Goal: Task Accomplishment & Management: Use online tool/utility

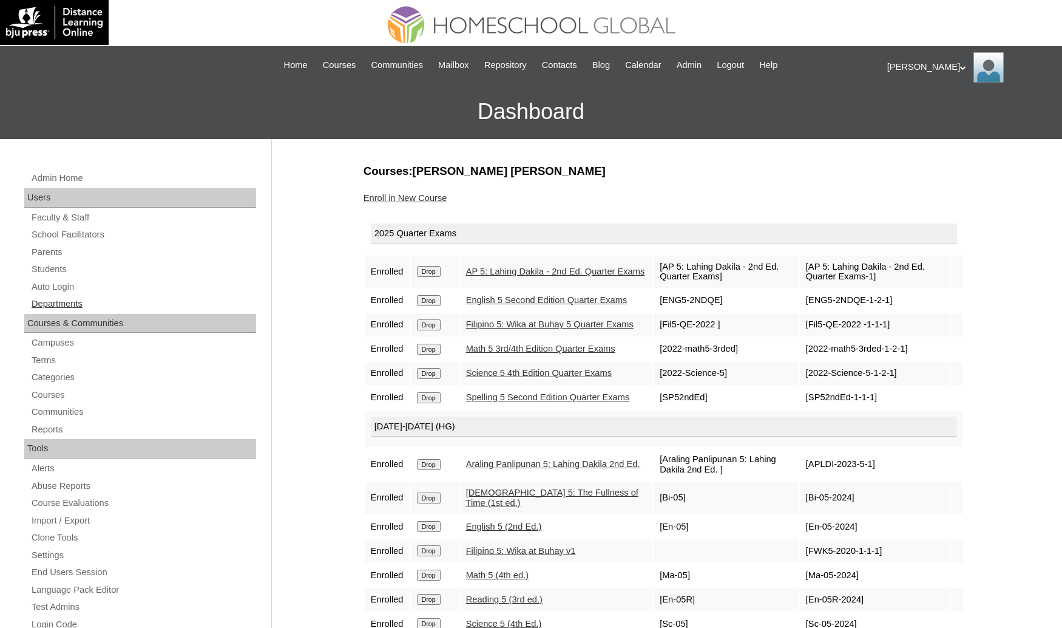
scroll to position [182, 0]
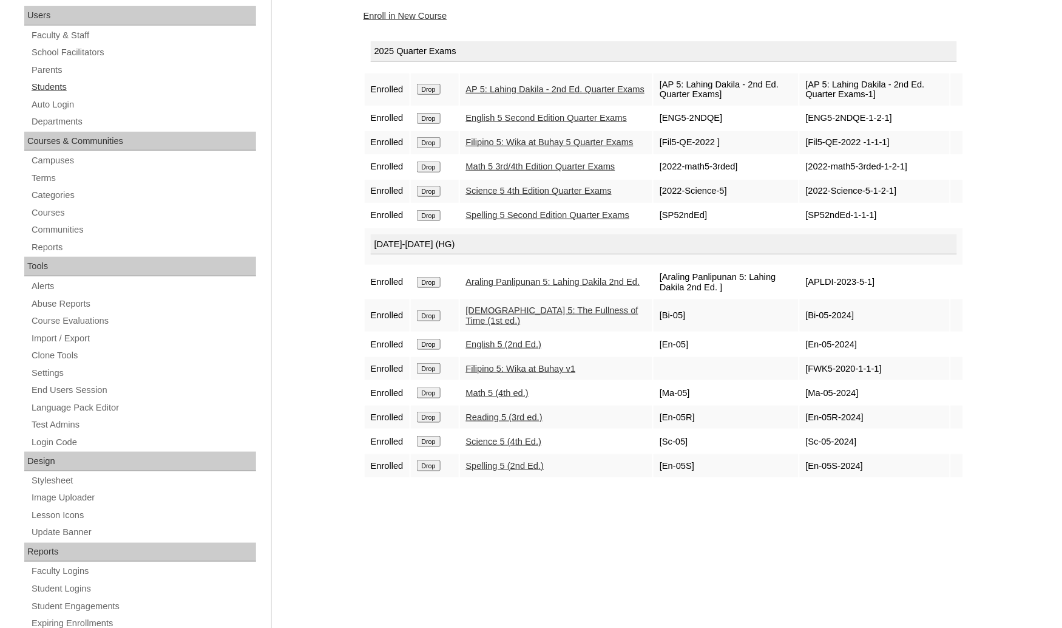
click at [49, 86] on link "Students" at bounding box center [143, 87] width 226 height 15
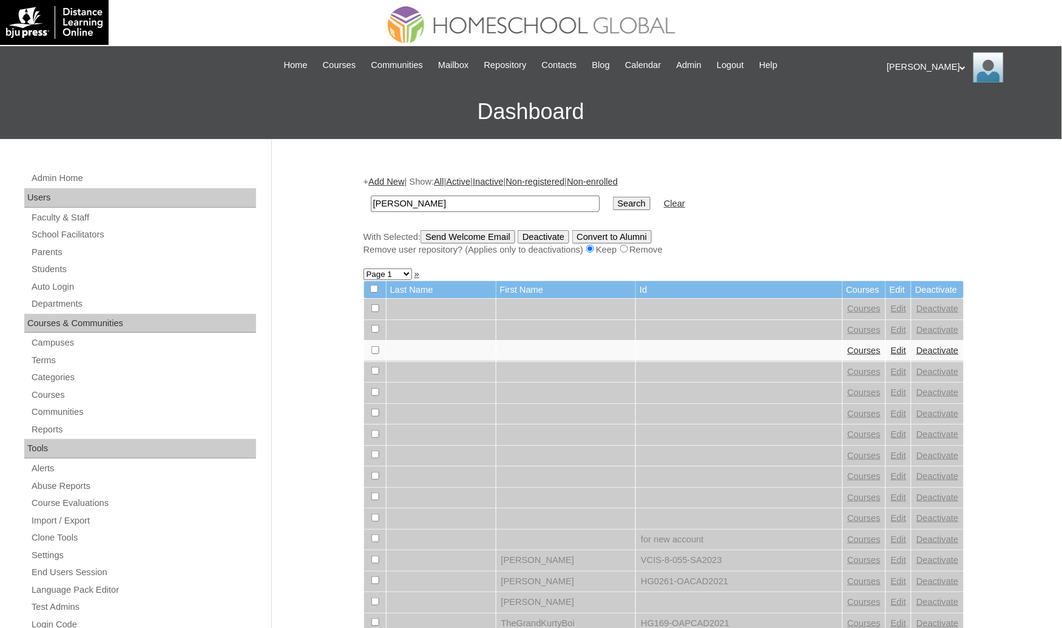
type input "[PERSON_NAME]"
click at [613, 197] on input "Search" at bounding box center [632, 203] width 38 height 13
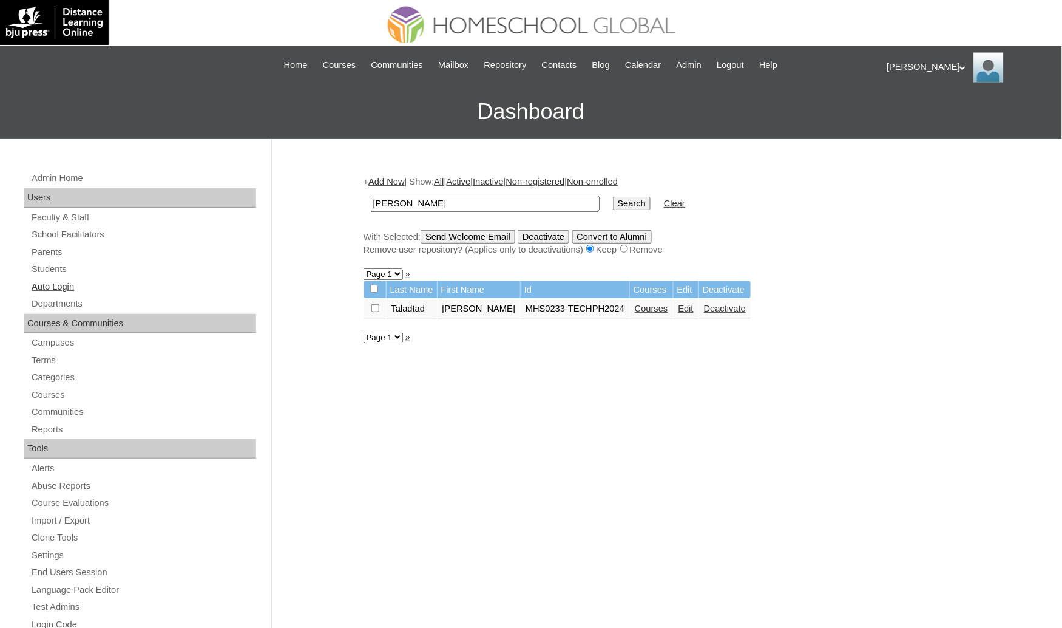
click at [58, 287] on link "Auto Login" at bounding box center [143, 286] width 226 height 15
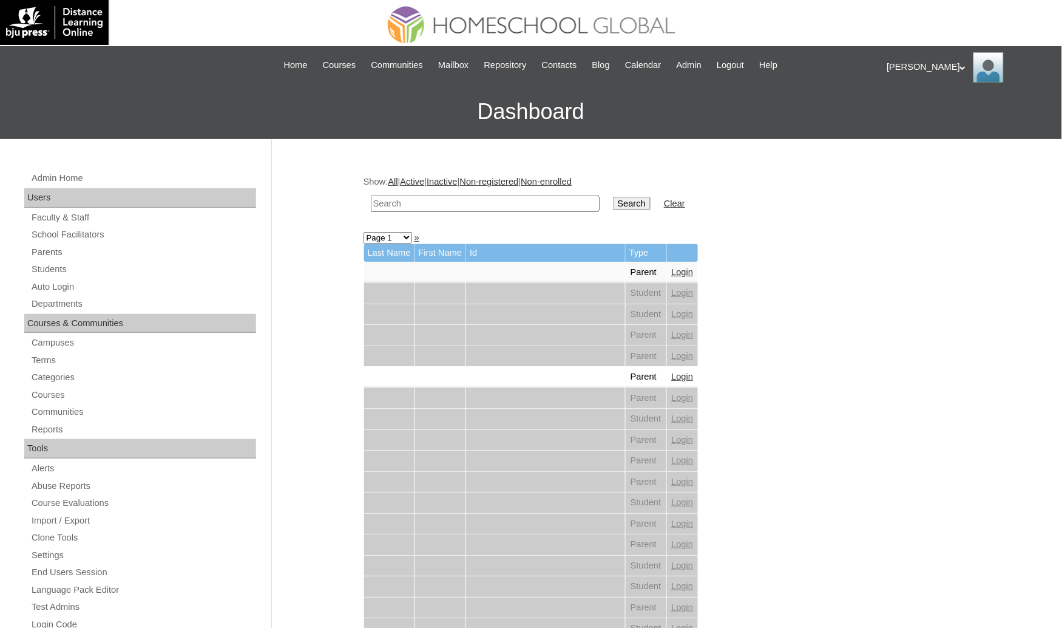
click at [447, 191] on td at bounding box center [485, 203] width 241 height 29
click at [458, 203] on input "text" at bounding box center [485, 203] width 229 height 16
paste input "[PERSON_NAME]"
type input "[PERSON_NAME]"
click at [613, 197] on input "Search" at bounding box center [632, 203] width 38 height 13
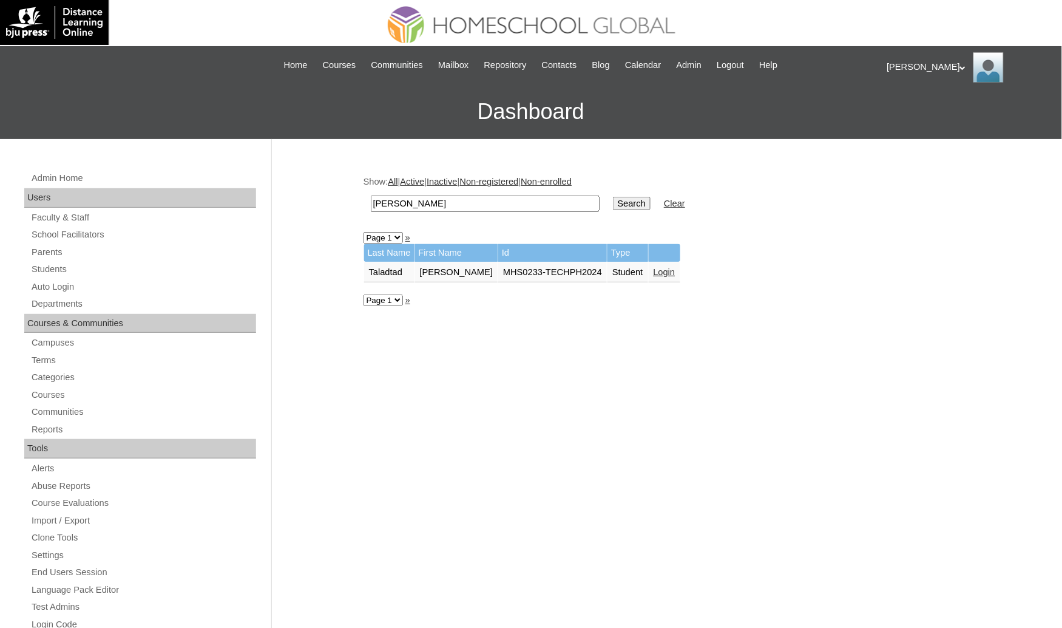
click at [654, 267] on link "Login" at bounding box center [665, 272] width 22 height 10
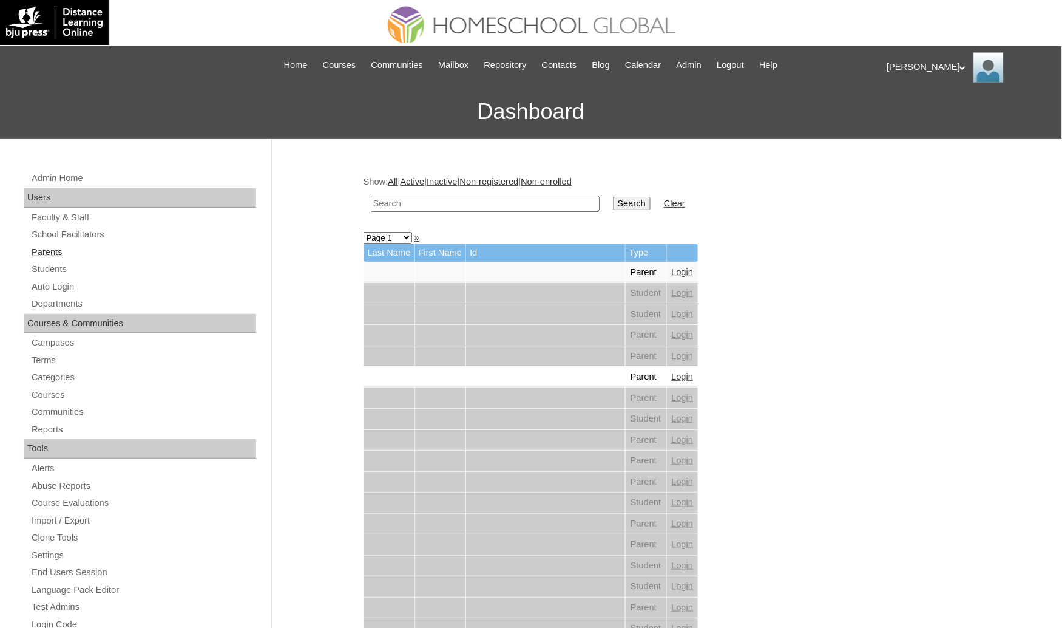
click at [101, 256] on link "Parents" at bounding box center [143, 252] width 226 height 15
click at [95, 265] on link "Students" at bounding box center [143, 269] width 226 height 15
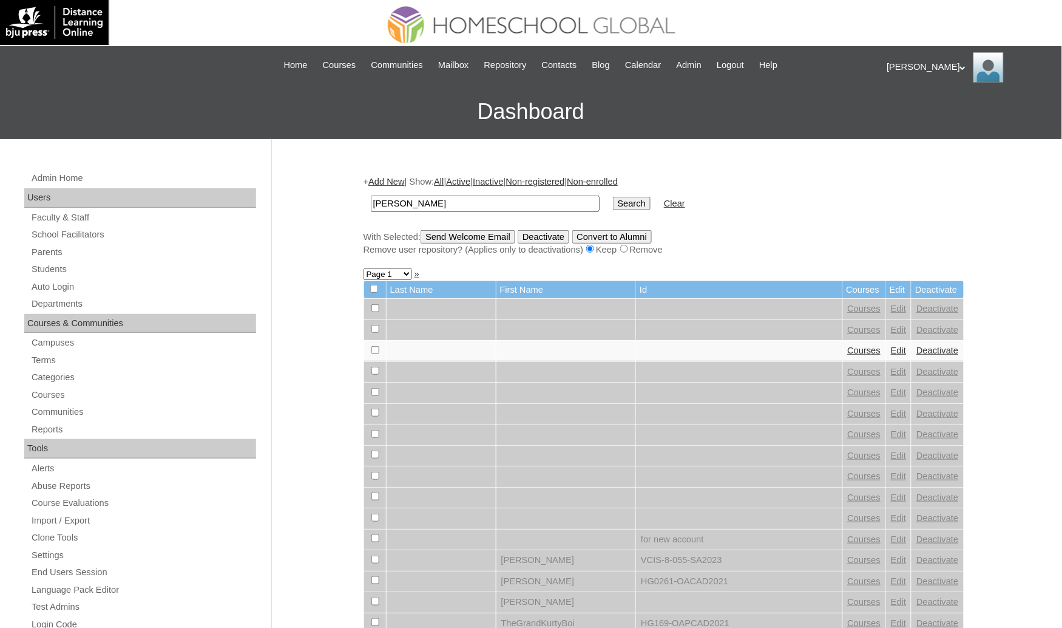
type input "Elisha Mari"
click at [613, 197] on input "Search" at bounding box center [632, 203] width 38 height 13
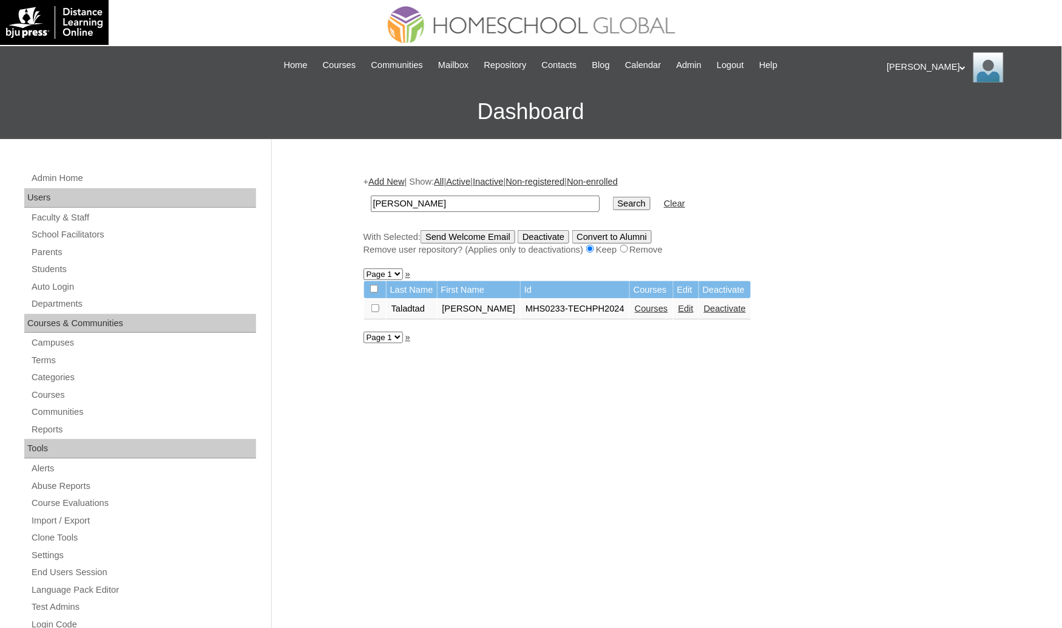
click at [635, 308] on link "Courses" at bounding box center [651, 309] width 33 height 10
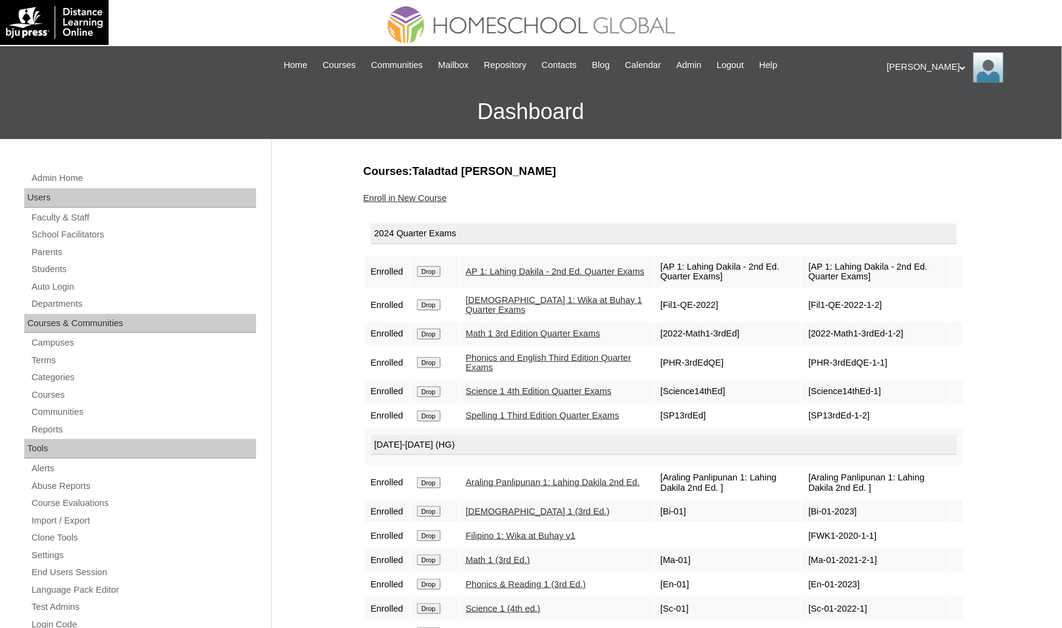
click at [471, 330] on link "Math 1 3rd Edition Quarter Exams" at bounding box center [533, 333] width 135 height 10
